Goal: Check status: Check status

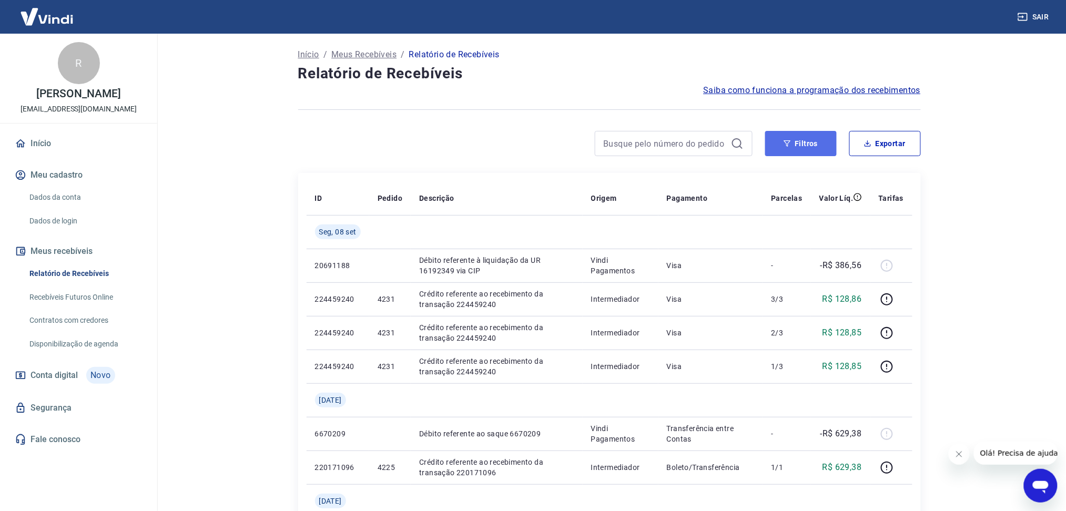
click at [809, 138] on button "Filtros" at bounding box center [801, 143] width 72 height 25
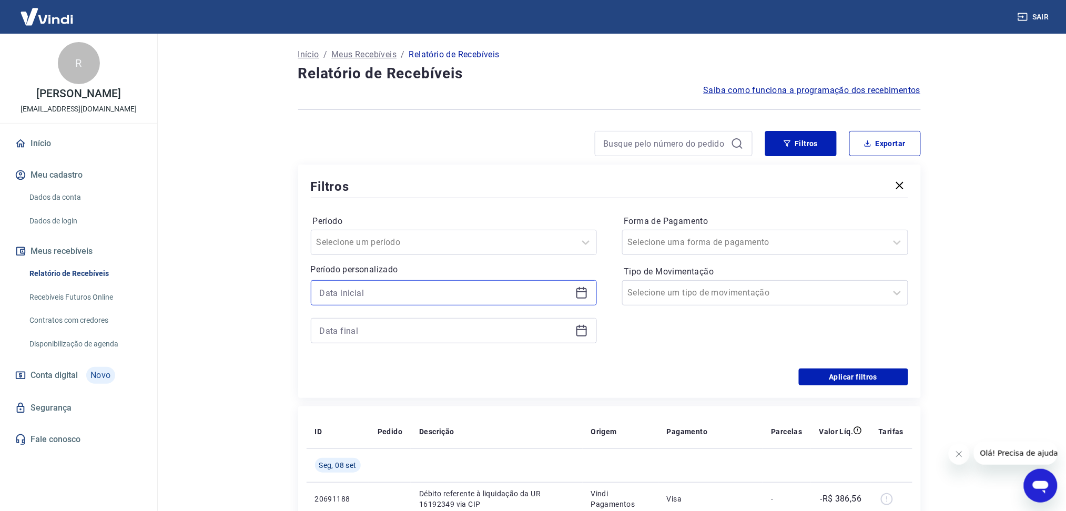
click at [494, 297] on input at bounding box center [445, 293] width 251 height 16
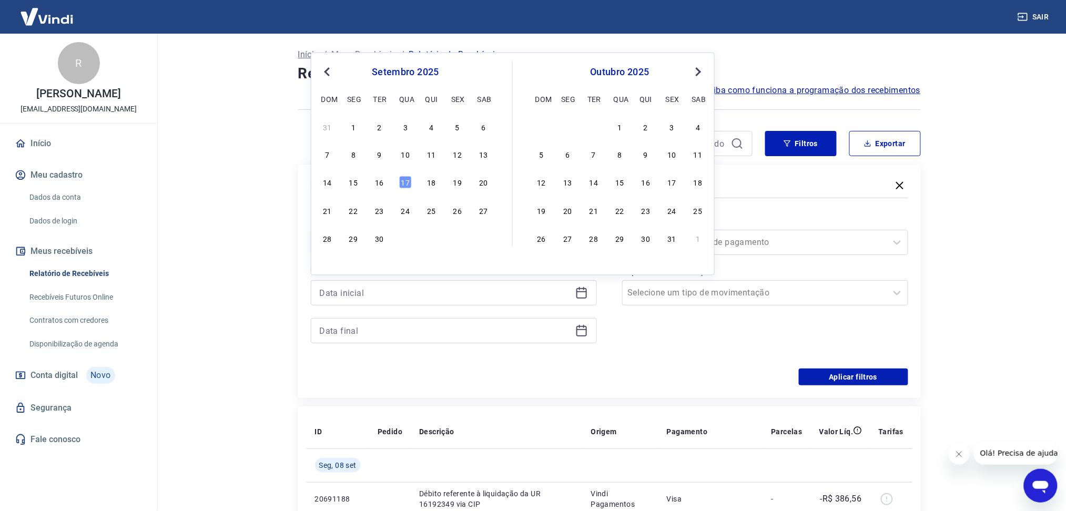
click at [329, 65] on div "setembro 2025 dom seg ter qua qui sex sab" at bounding box center [405, 84] width 171 height 45
click at [328, 72] on span "Previous Month" at bounding box center [328, 71] width 0 height 12
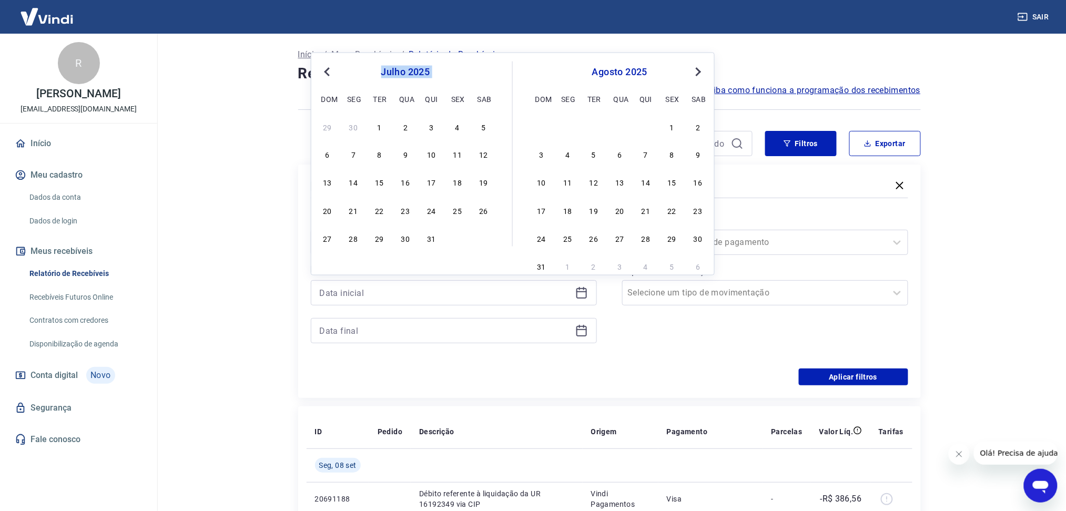
click at [328, 72] on span "Previous Month" at bounding box center [328, 71] width 0 height 12
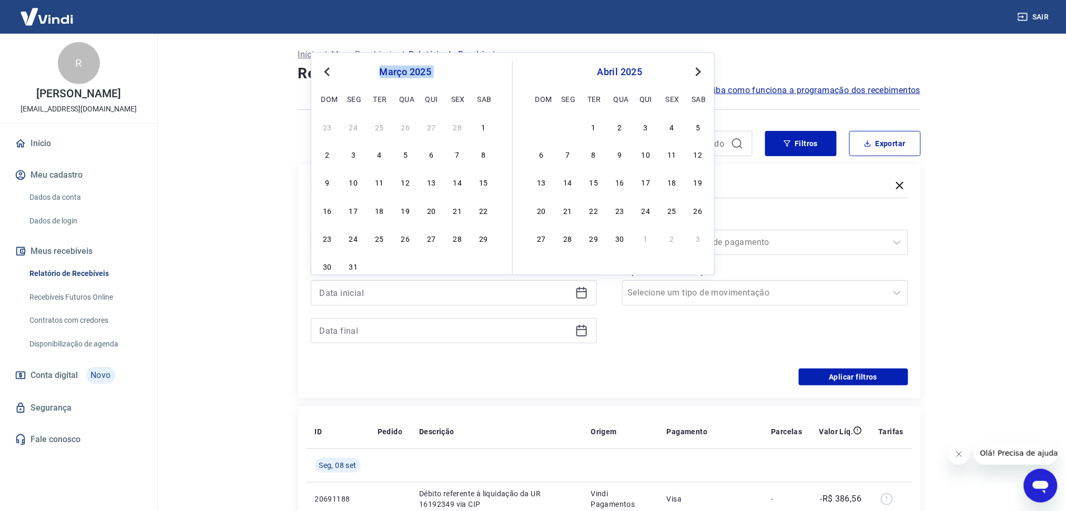
click at [328, 72] on span "Previous Month" at bounding box center [328, 71] width 0 height 12
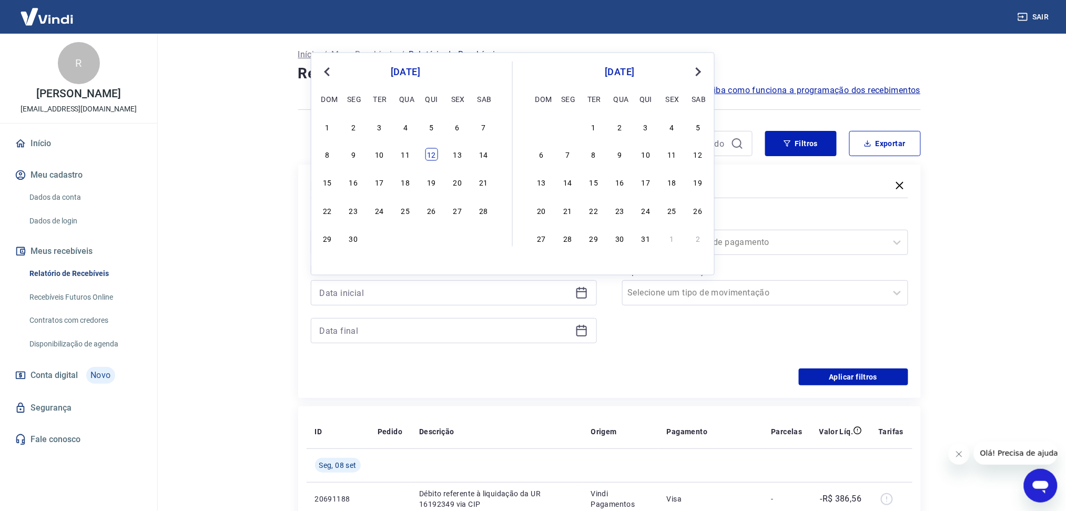
click at [431, 160] on div "12" at bounding box center [431, 154] width 13 height 13
type input "[DATE]"
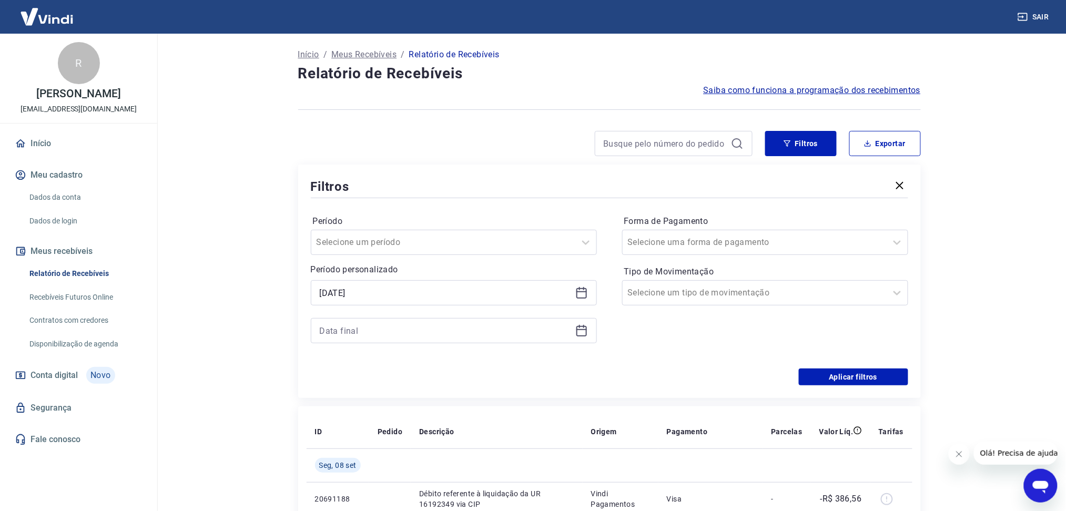
click at [574, 336] on div at bounding box center [454, 330] width 286 height 25
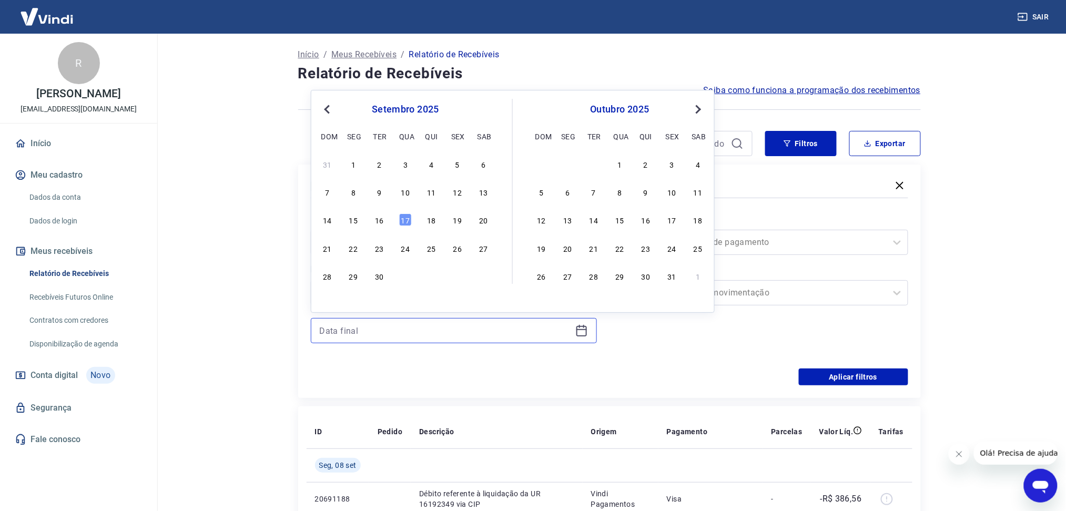
click at [549, 326] on input at bounding box center [445, 331] width 251 height 16
click at [697, 114] on button "Next Month" at bounding box center [698, 109] width 13 height 13
click at [620, 247] on div "24" at bounding box center [620, 248] width 13 height 13
type input "[DATE]"
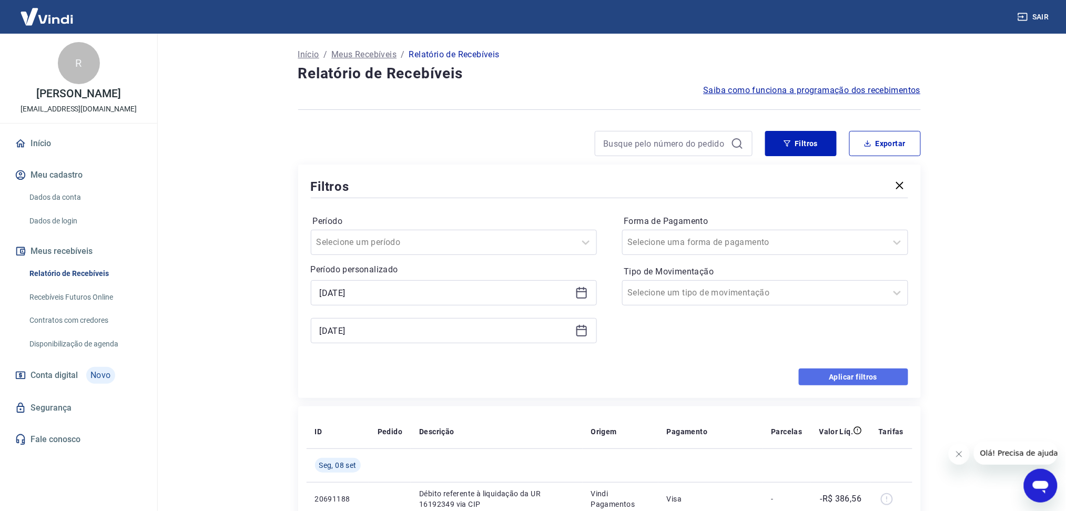
click at [803, 374] on button "Aplicar filtros" at bounding box center [853, 377] width 109 height 17
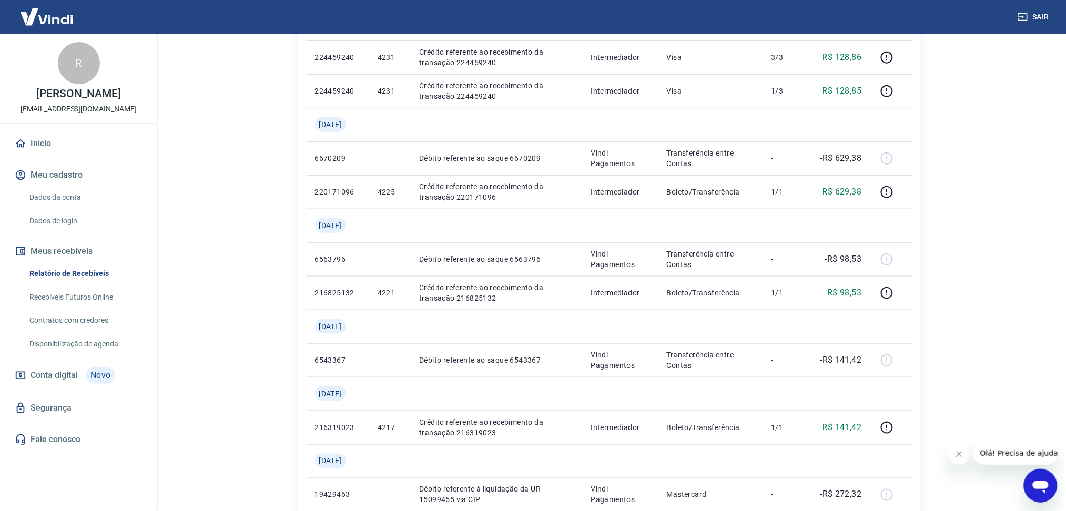
scroll to position [11, 0]
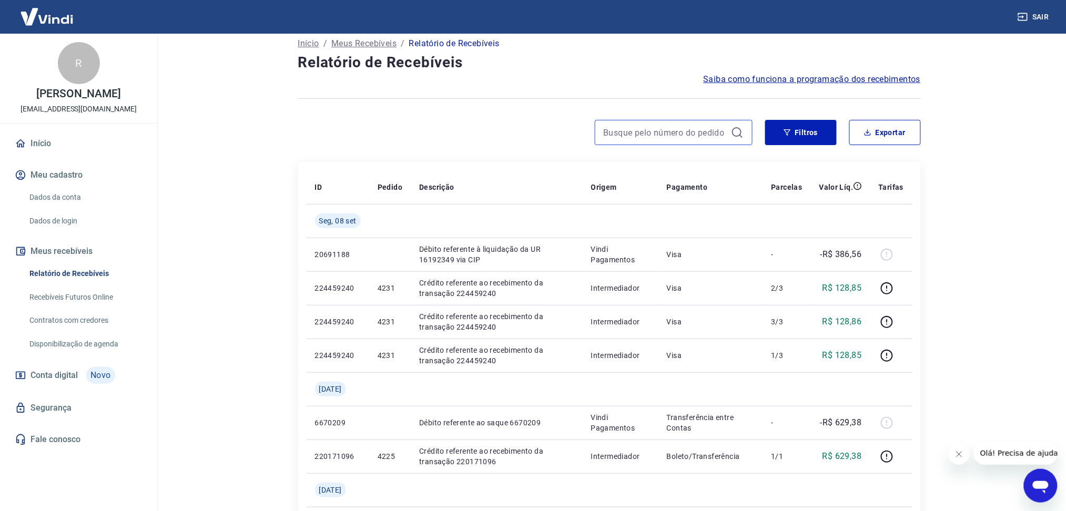
click at [620, 139] on input at bounding box center [665, 133] width 123 height 16
type input "4067"
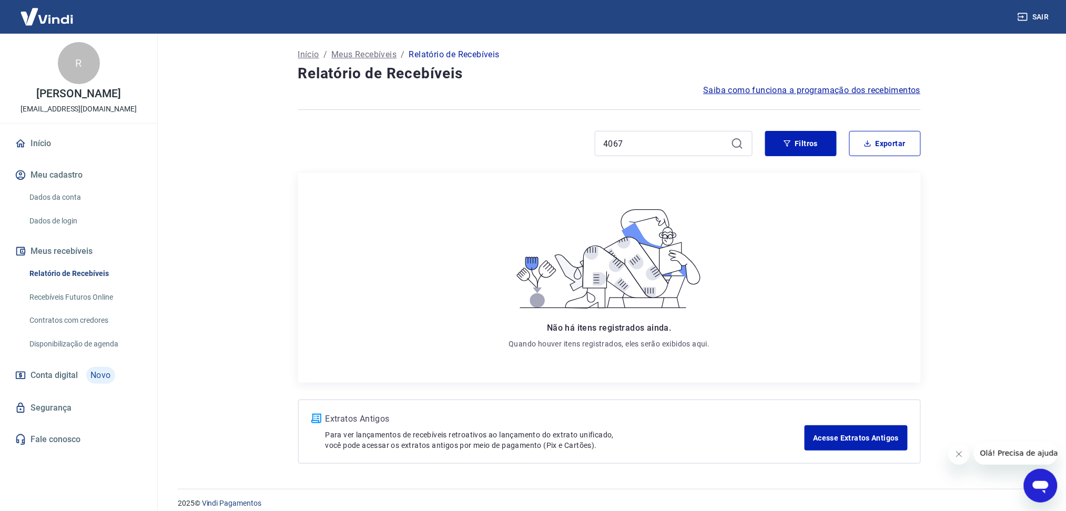
click at [728, 148] on div "4067" at bounding box center [674, 143] width 158 height 25
click at [739, 144] on icon at bounding box center [737, 143] width 13 height 13
click at [668, 147] on input "4067" at bounding box center [665, 144] width 123 height 16
drag, startPoint x: 668, startPoint y: 147, endPoint x: 487, endPoint y: 146, distance: 180.9
click at [487, 146] on div "4067" at bounding box center [525, 143] width 454 height 25
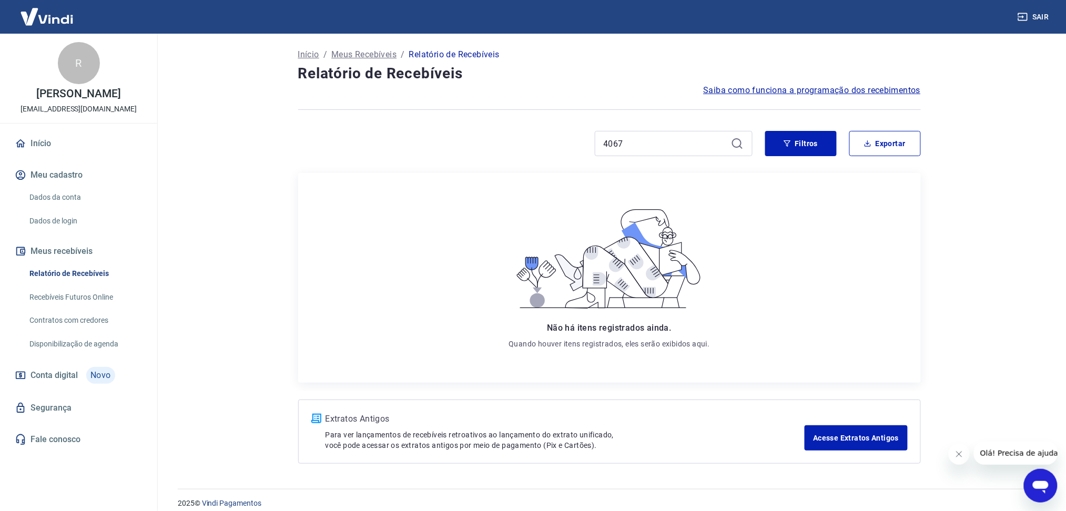
click at [743, 144] on icon at bounding box center [737, 143] width 13 height 13
drag, startPoint x: 637, startPoint y: 139, endPoint x: 468, endPoint y: 148, distance: 169.5
click at [468, 148] on div "4067" at bounding box center [525, 143] width 454 height 25
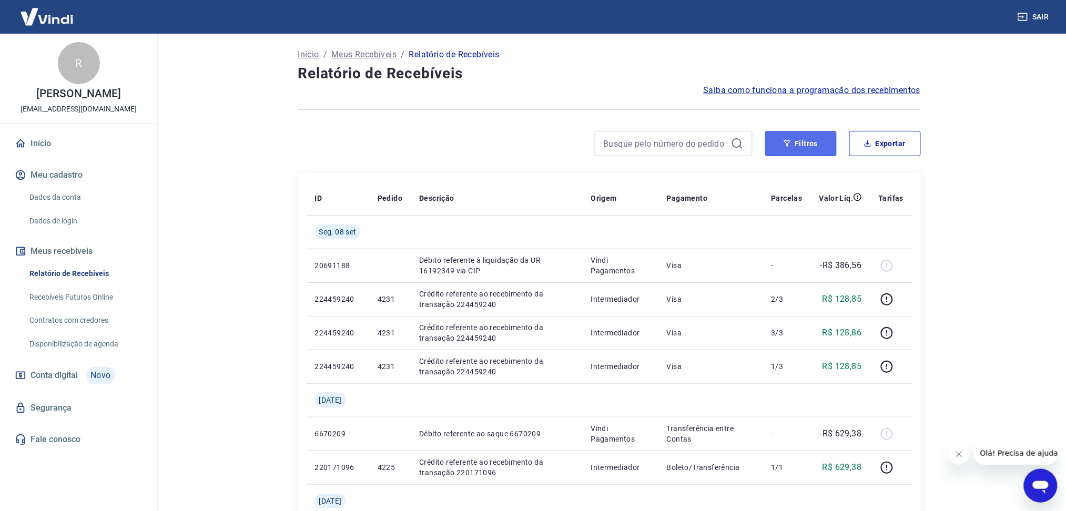
click at [784, 144] on icon "button" at bounding box center [787, 143] width 7 height 7
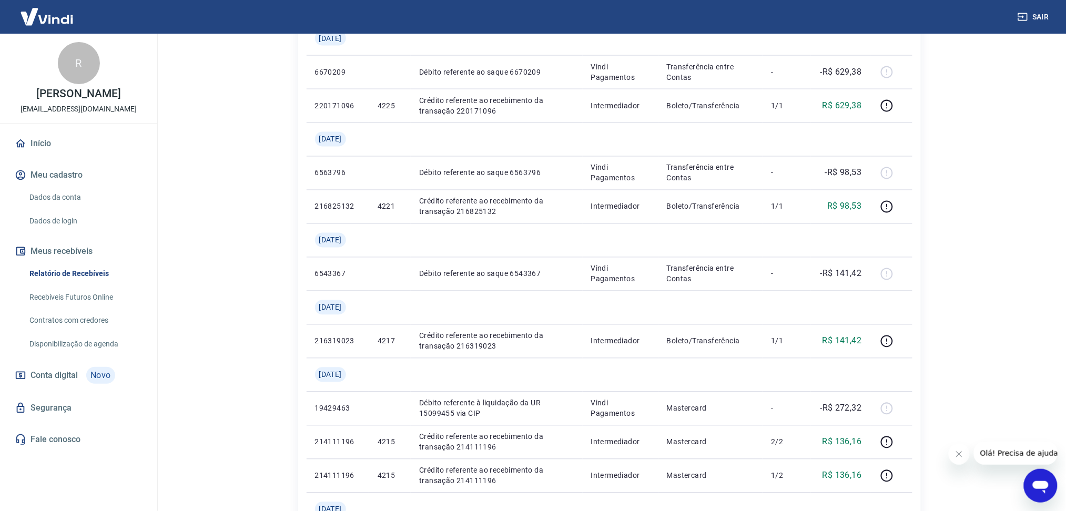
scroll to position [175, 0]
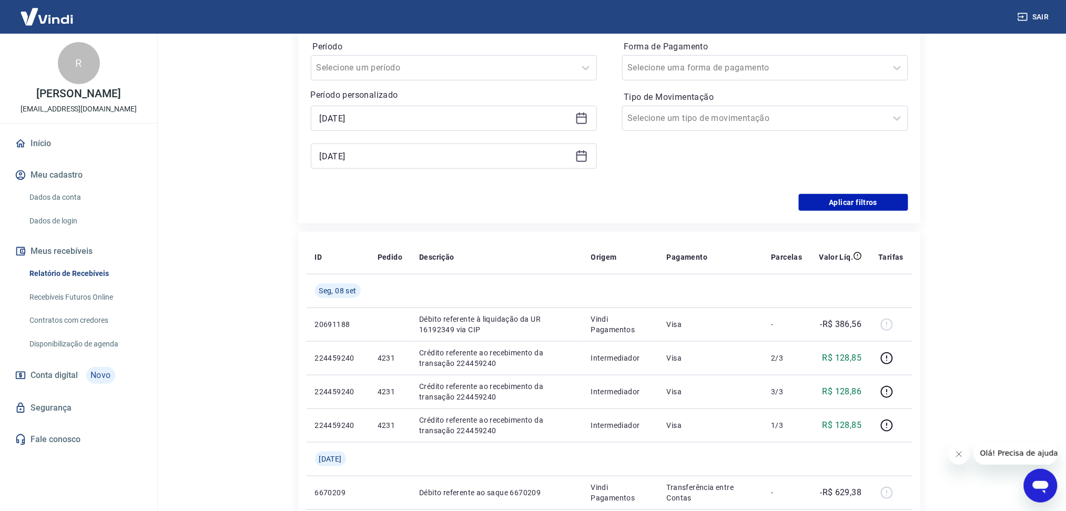
click at [564, 131] on div "[DATE] [DATE]" at bounding box center [454, 137] width 286 height 63
click at [562, 121] on input "[DATE]" at bounding box center [445, 118] width 251 height 16
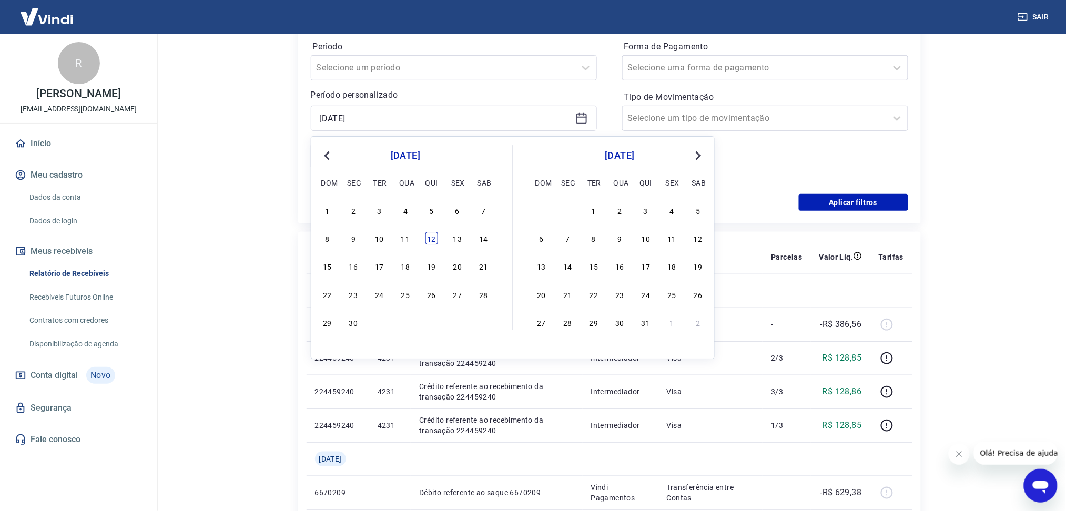
click at [434, 239] on div "12" at bounding box center [431, 238] width 13 height 13
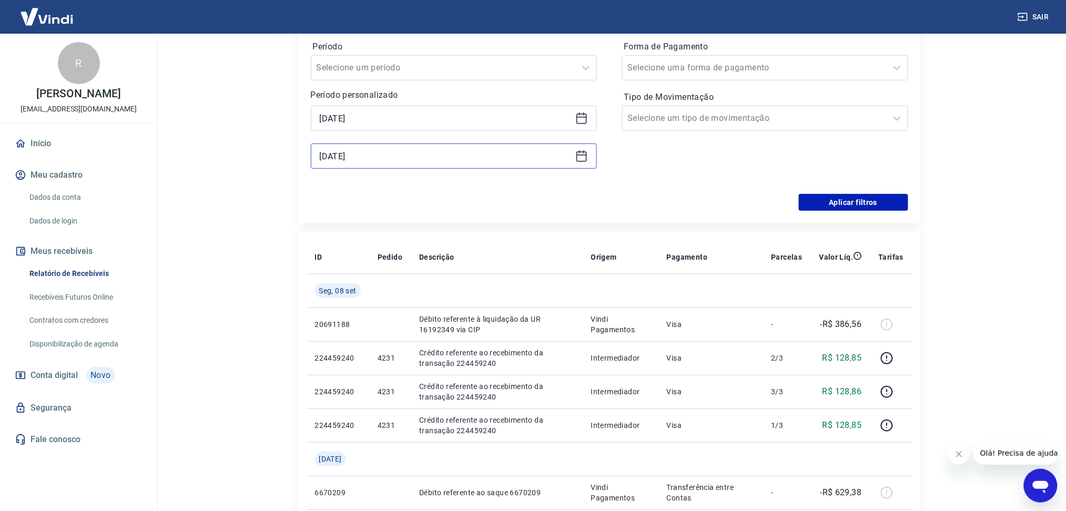
click at [485, 150] on input "[DATE]" at bounding box center [445, 156] width 251 height 16
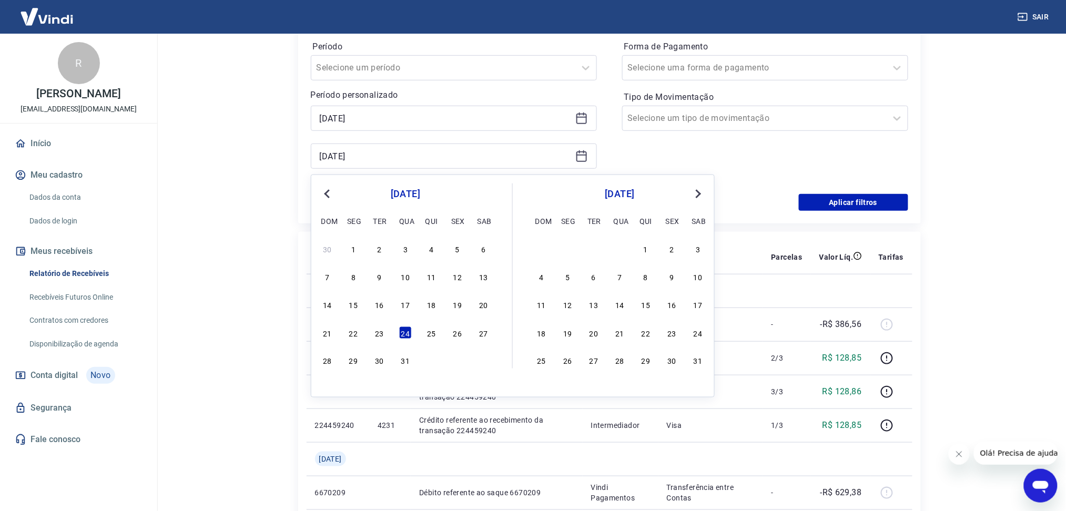
click at [328, 194] on span "Previous Month" at bounding box center [328, 193] width 0 height 12
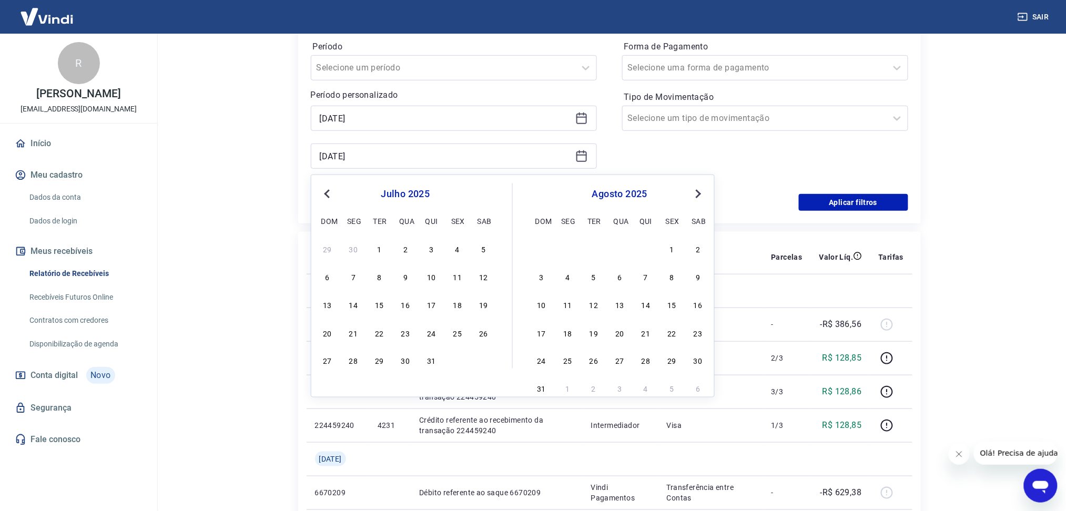
click at [328, 194] on span "Previous Month" at bounding box center [328, 193] width 0 height 12
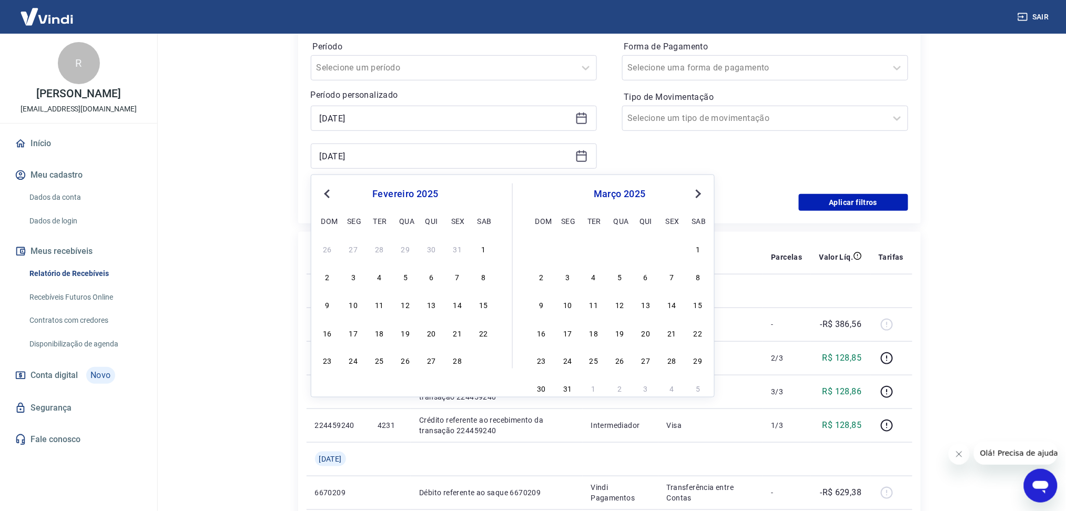
click at [328, 194] on span "Previous Month" at bounding box center [328, 193] width 0 height 12
click at [375, 330] on div "24" at bounding box center [379, 333] width 13 height 13
type input "[DATE]"
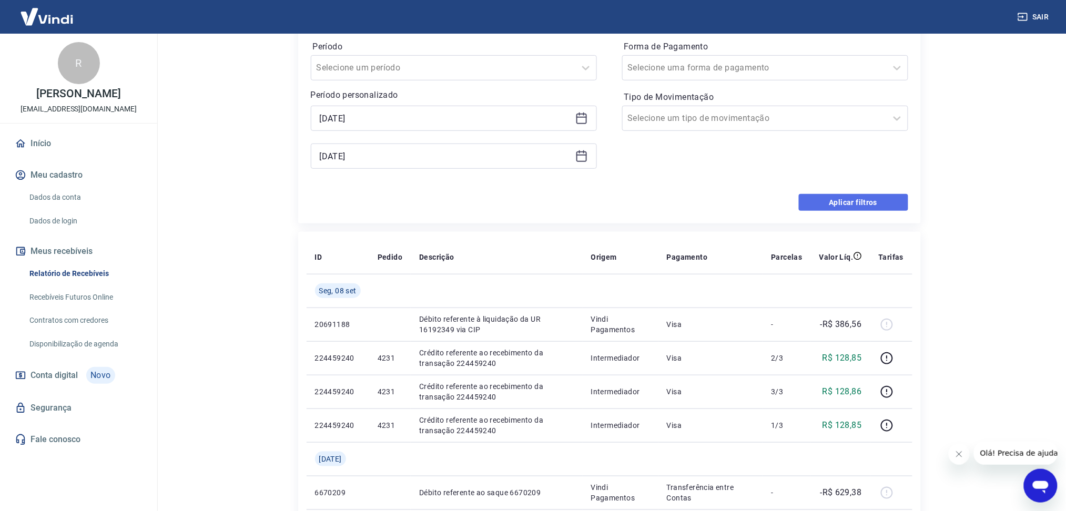
click at [869, 196] on button "Aplicar filtros" at bounding box center [853, 202] width 109 height 17
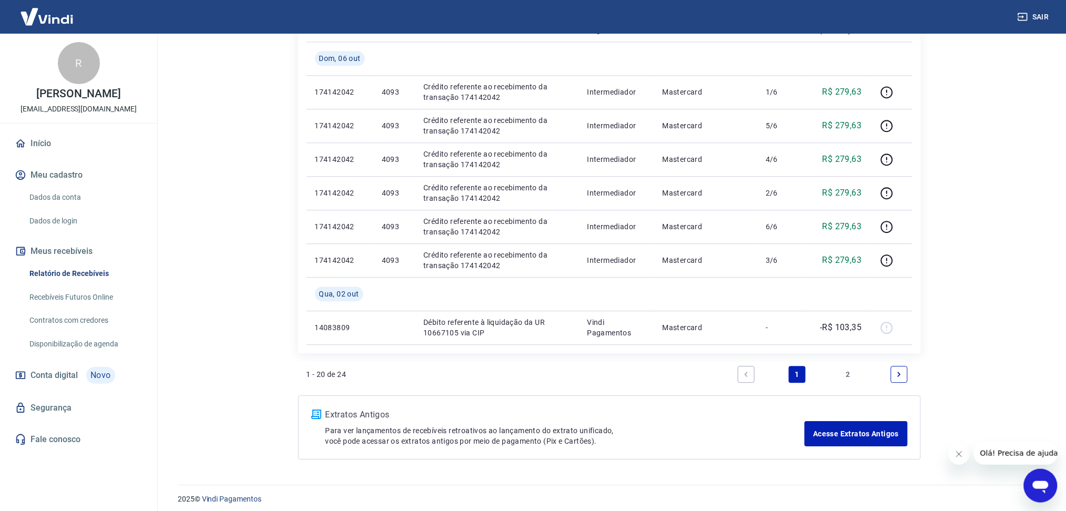
scroll to position [886, 0]
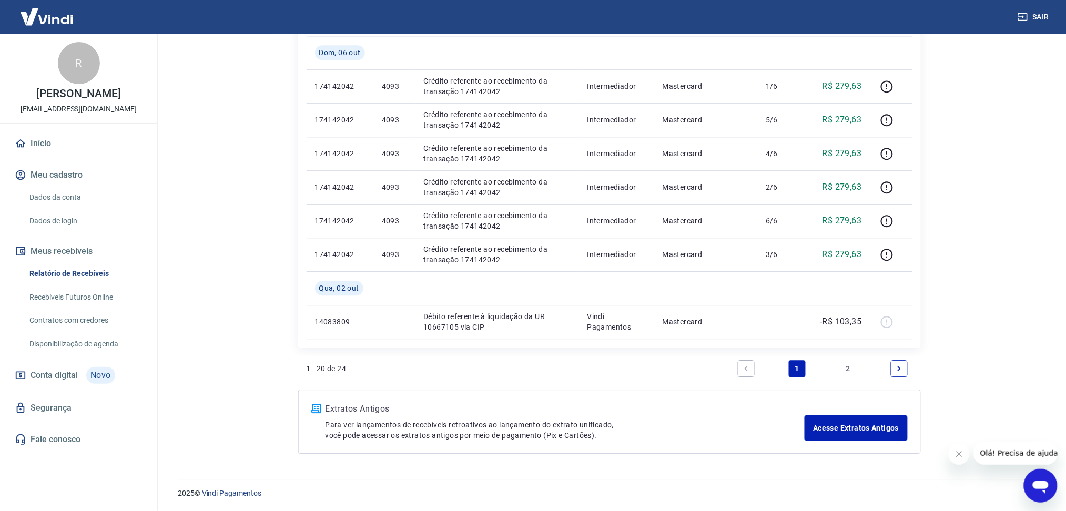
click at [847, 369] on link "2" at bounding box center [848, 368] width 17 height 17
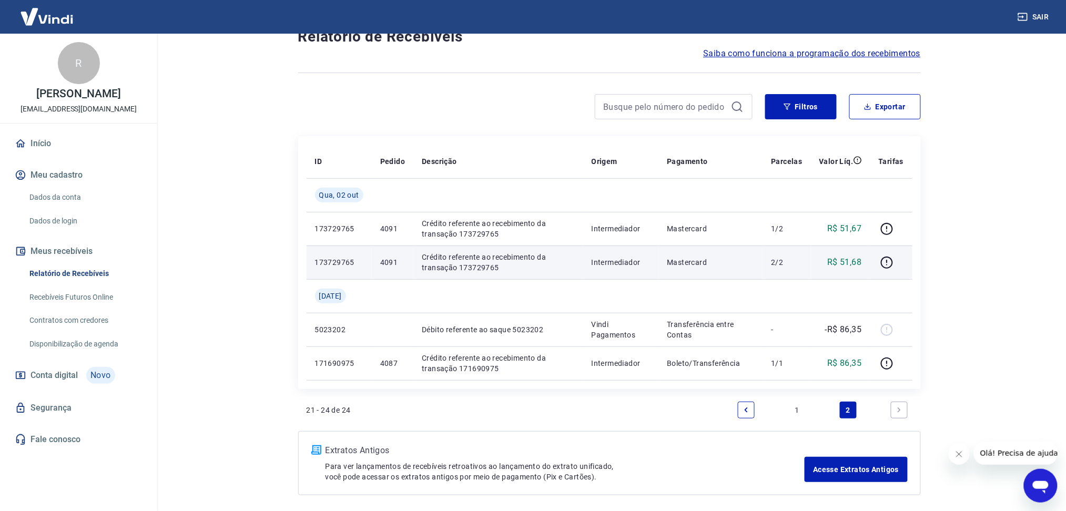
scroll to position [78, 0]
